Goal: Navigation & Orientation: Find specific page/section

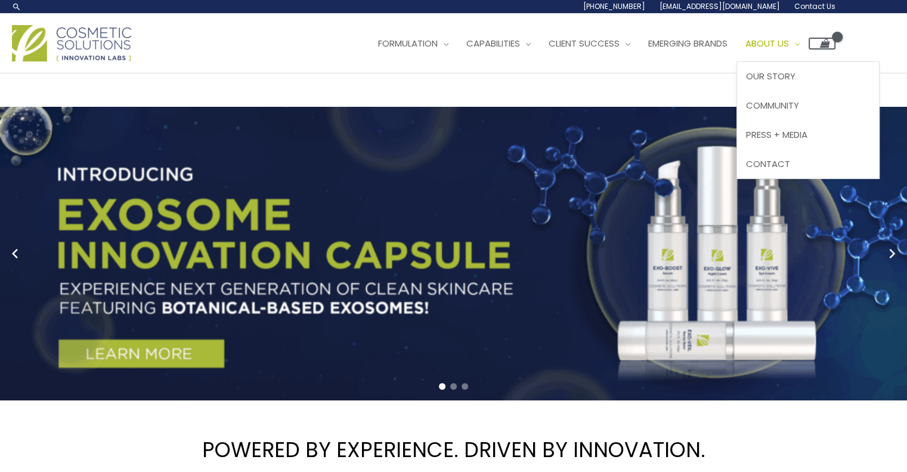
click at [789, 44] on span "About Us" at bounding box center [768, 43] width 44 height 13
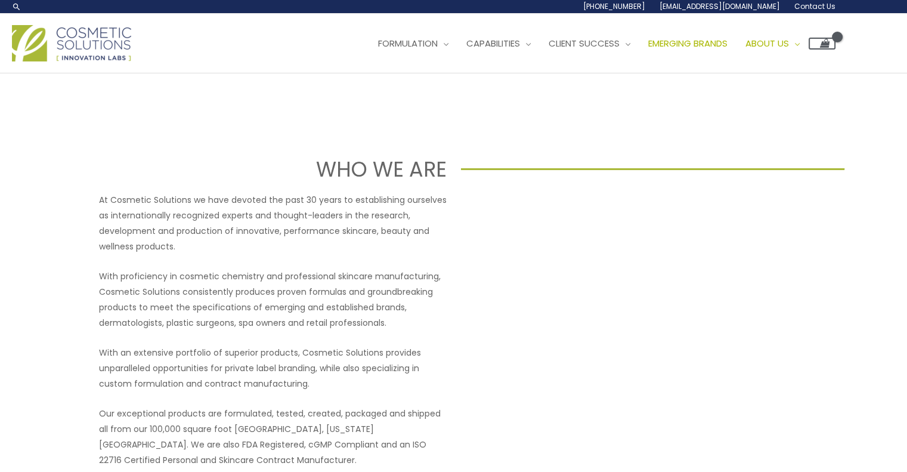
click at [711, 42] on span "Emerging Brands" at bounding box center [688, 43] width 79 height 13
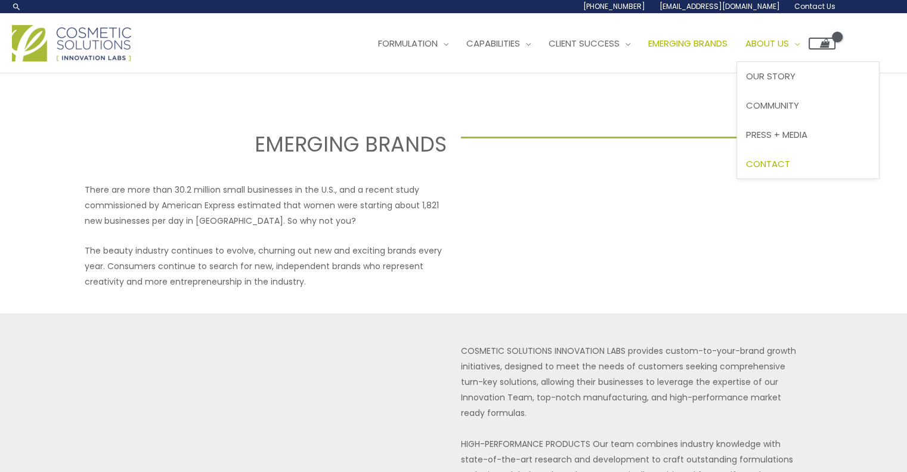
click at [791, 168] on span "Contact" at bounding box center [768, 164] width 44 height 13
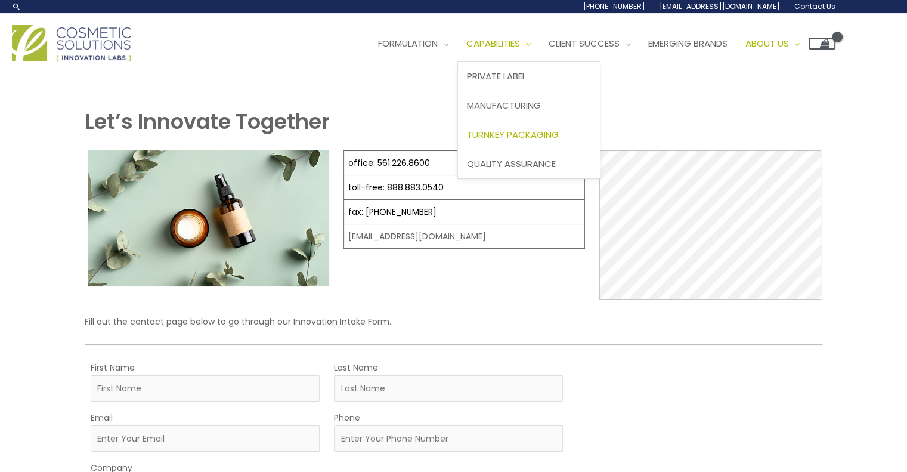
click at [513, 135] on span "Turnkey Packaging" at bounding box center [513, 134] width 92 height 13
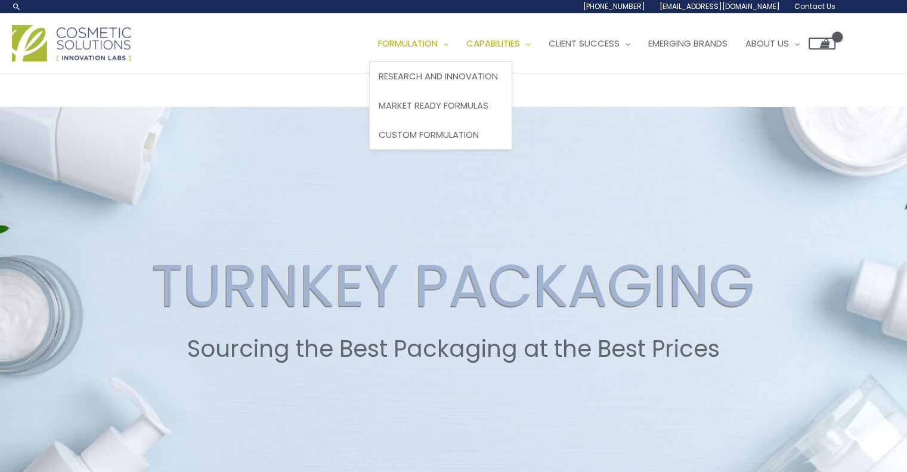
click at [411, 41] on span "Formulation" at bounding box center [408, 43] width 60 height 13
